Goal: Check status: Check status

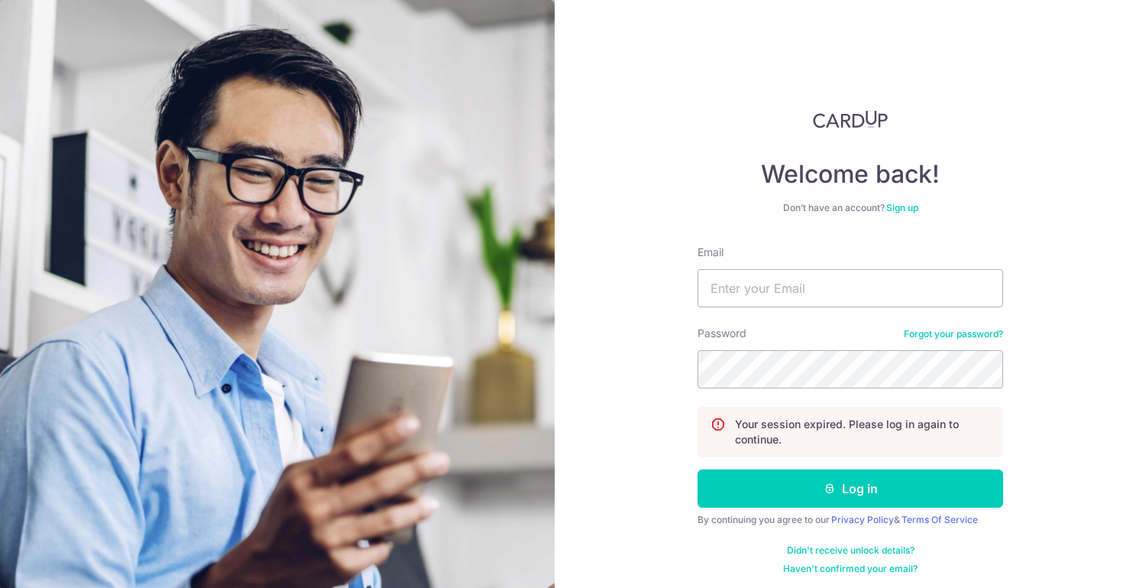
type input "[EMAIL_ADDRESS][DOMAIN_NAME]"
click at [698, 469] on button "Log in" at bounding box center [851, 488] width 306 height 38
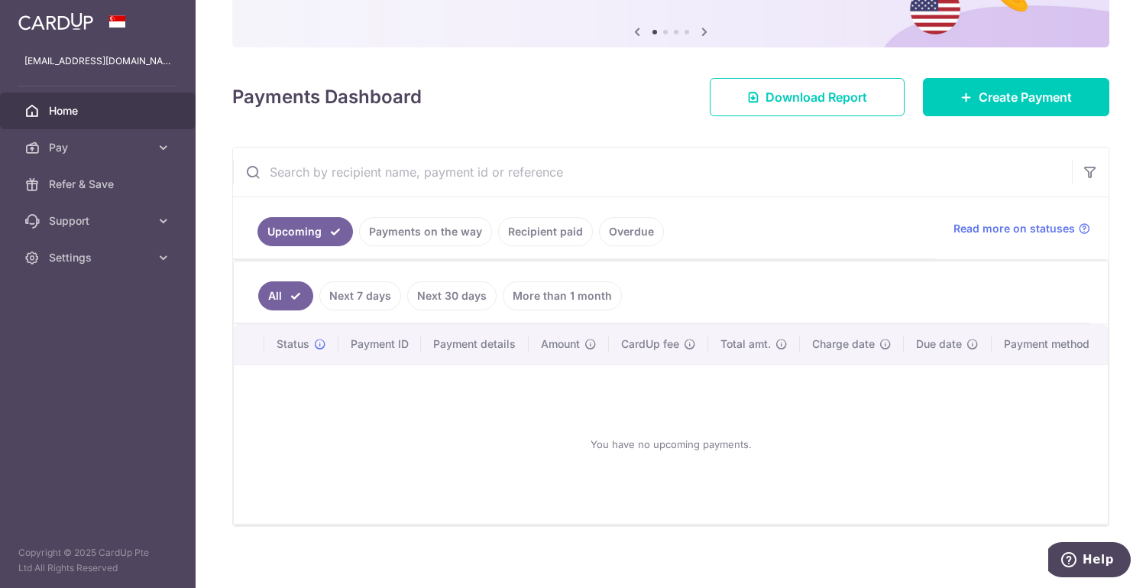
click at [391, 232] on link "Payments on the way" at bounding box center [425, 231] width 133 height 29
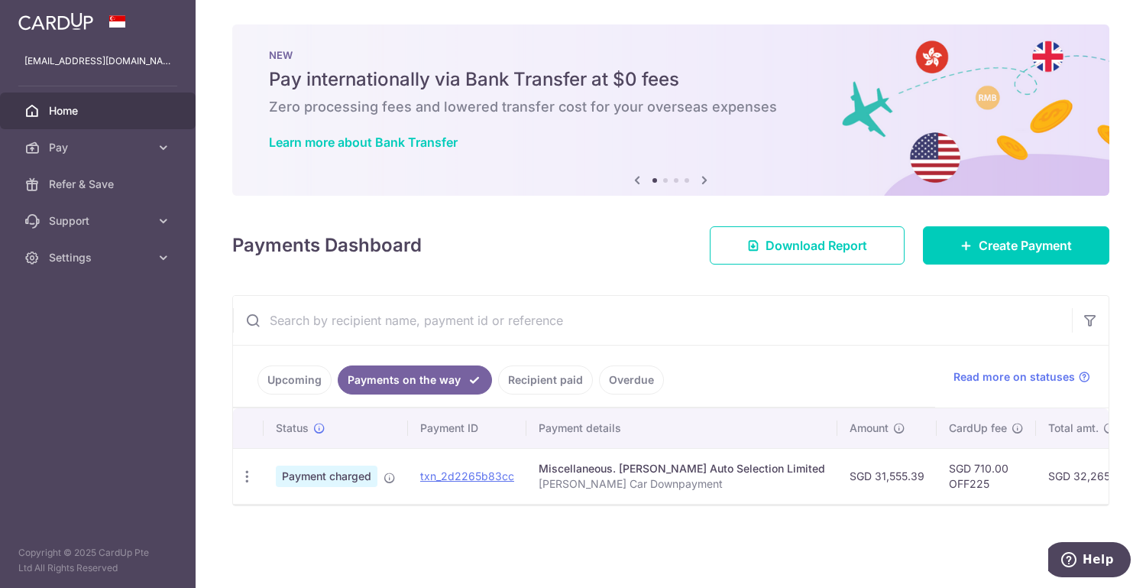
click at [540, 391] on link "Recipient paid" at bounding box center [545, 379] width 95 height 29
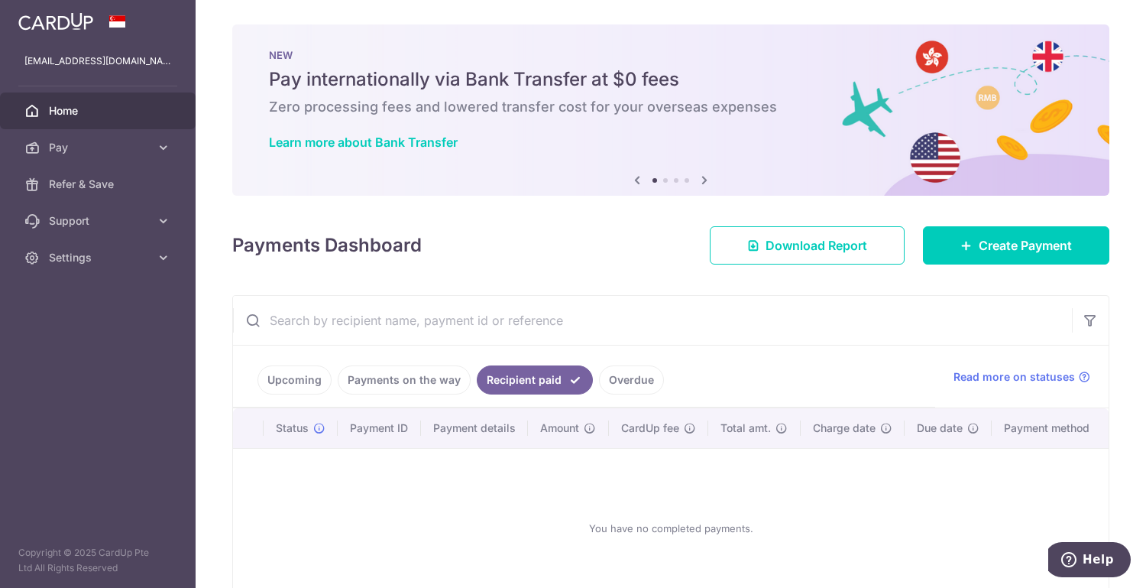
click at [392, 382] on link "Payments on the way" at bounding box center [404, 379] width 133 height 29
